Goal: Navigation & Orientation: Find specific page/section

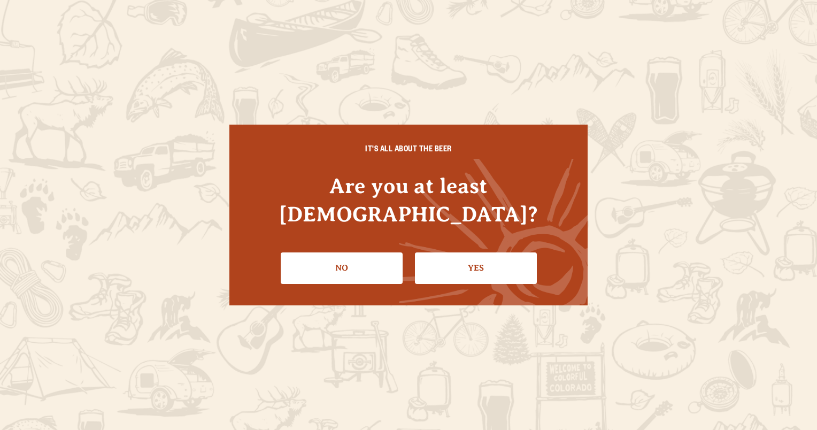
click at [494, 264] on link "Yes" at bounding box center [476, 267] width 122 height 31
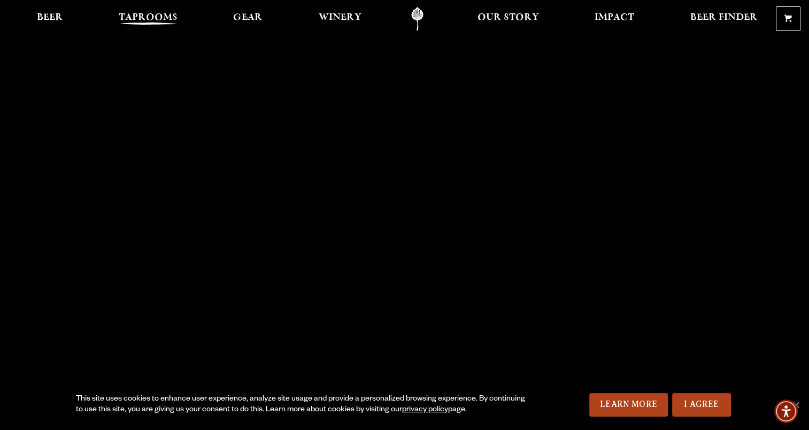
click at [138, 13] on span "Taprooms" at bounding box center [148, 17] width 59 height 9
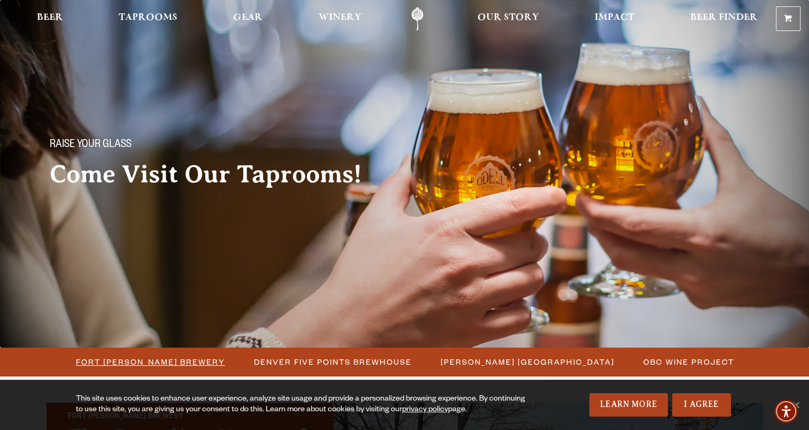
click at [145, 361] on span "Fort [PERSON_NAME] Brewery" at bounding box center [150, 362] width 149 height 16
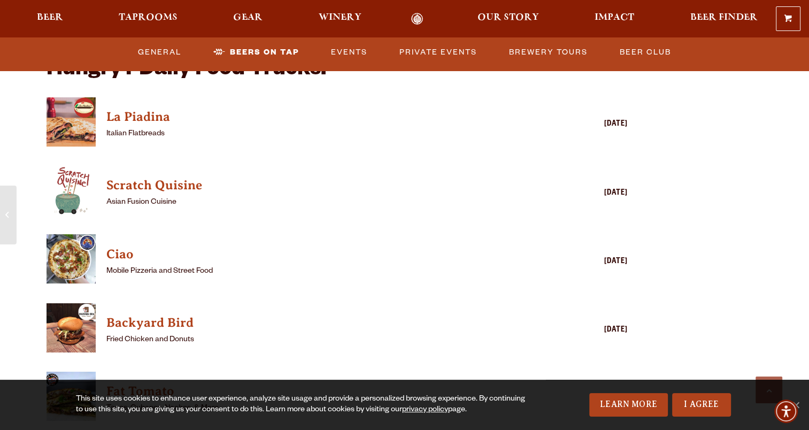
scroll to position [2566, 0]
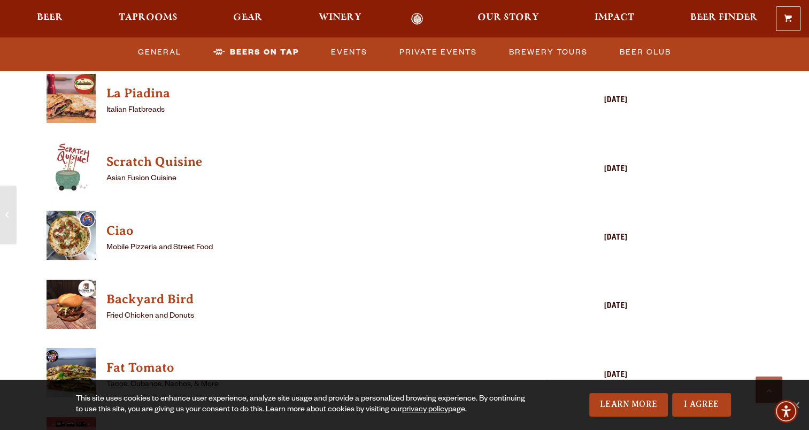
click at [65, 290] on img "View Backyard Bird details (opens in a new window)" at bounding box center [71, 304] width 49 height 49
